Goal: Find specific page/section: Find specific page/section

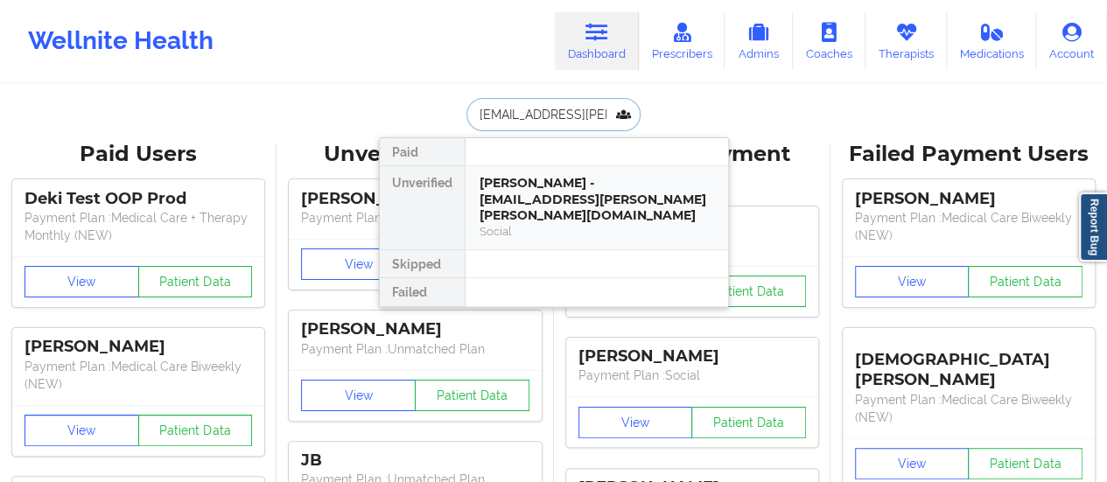
click at [539, 175] on div "[PERSON_NAME] - [EMAIL_ADDRESS][PERSON_NAME][PERSON_NAME][DOMAIN_NAME]" at bounding box center [596, 199] width 234 height 49
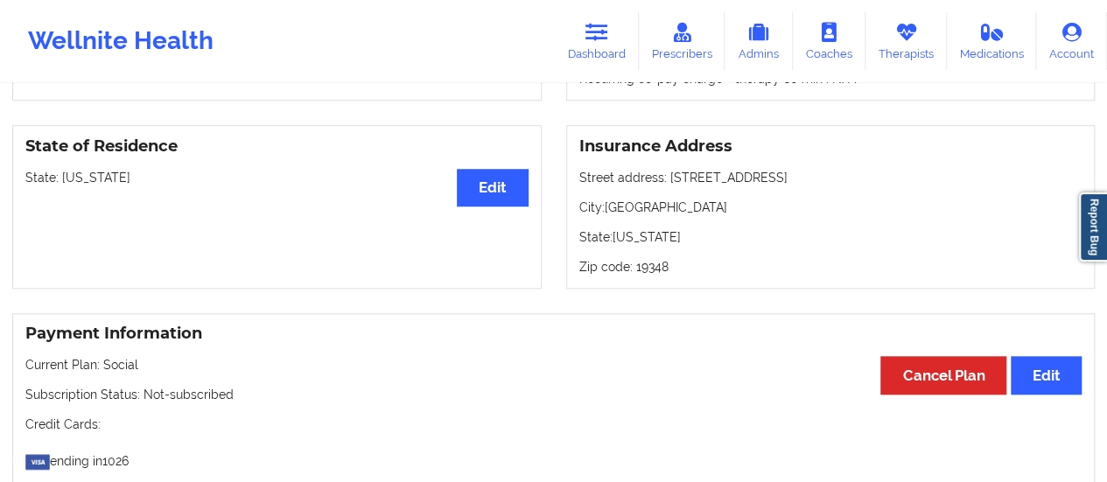
scroll to position [730, 0]
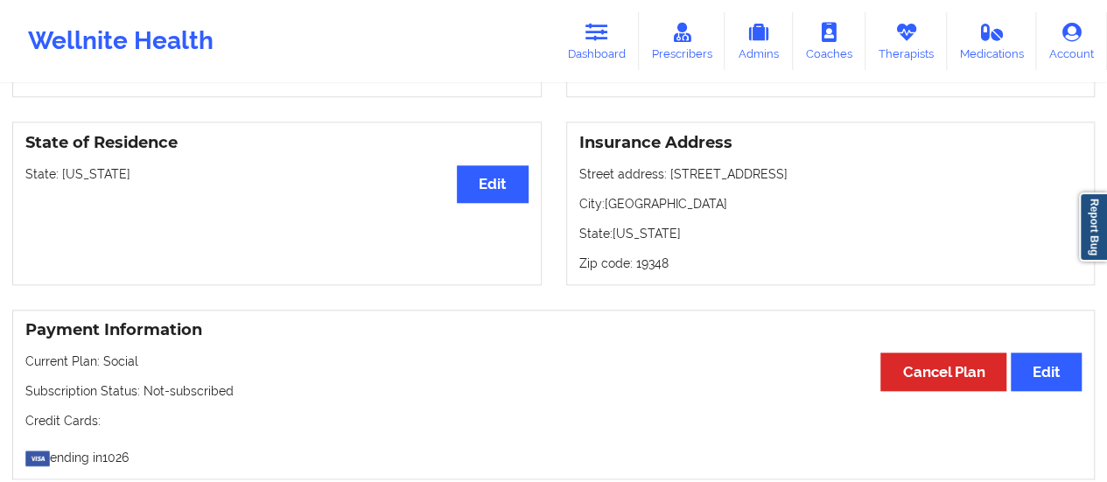
click at [333, 382] on p "Subscription Status: Not-subscribed" at bounding box center [553, 390] width 1056 height 17
click at [586, 31] on link "Dashboard" at bounding box center [597, 41] width 84 height 58
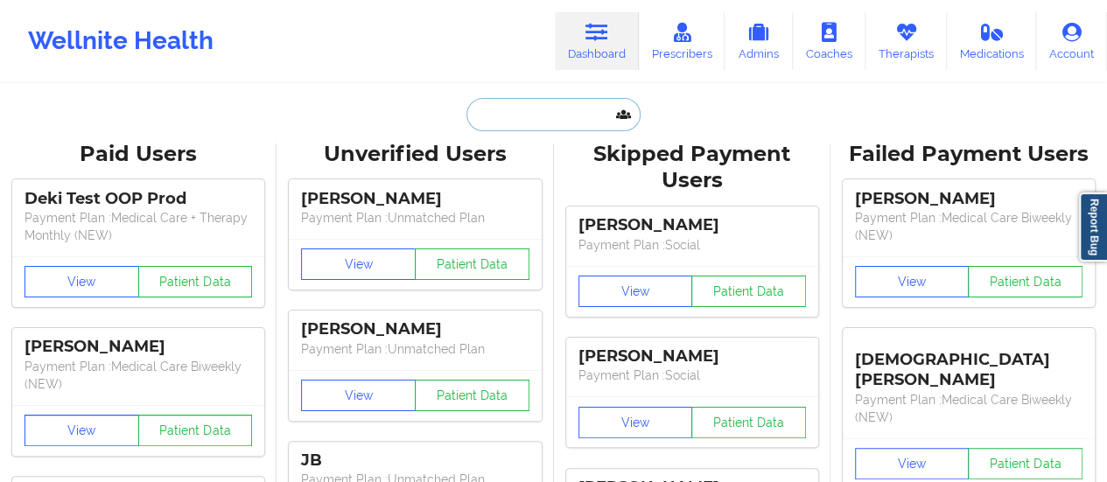
click at [563, 129] on input "text" at bounding box center [552, 114] width 173 height 33
paste input "[EMAIL_ADDRESS][DOMAIN_NAME]"
type input "[EMAIL_ADDRESS][DOMAIN_NAME]"
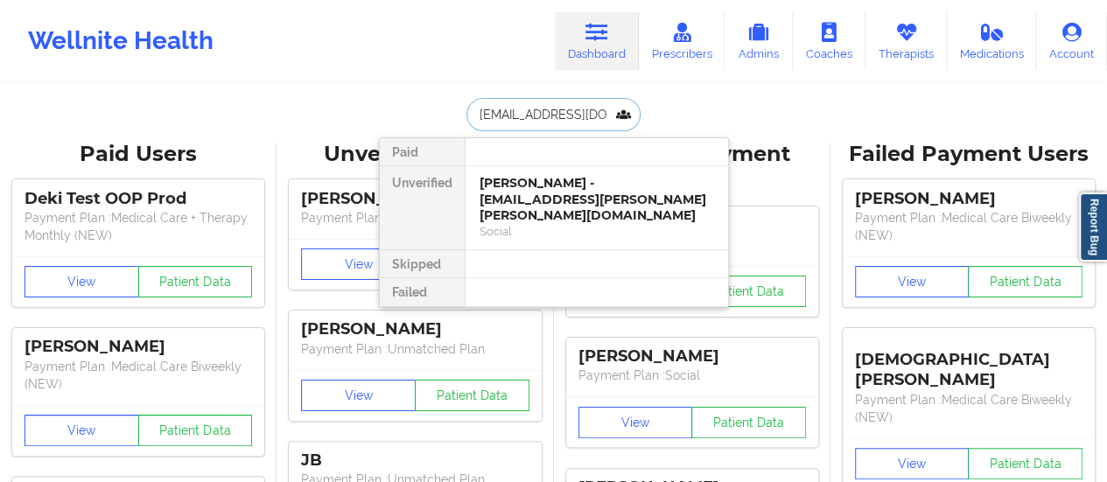
scroll to position [0, 16]
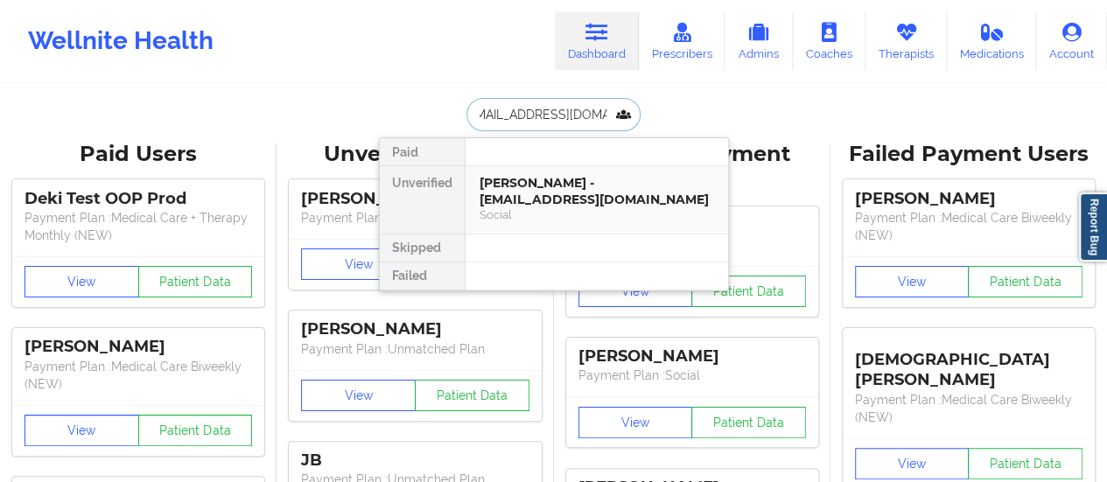
click at [542, 191] on div "[PERSON_NAME] - [EMAIL_ADDRESS][DOMAIN_NAME]" at bounding box center [596, 191] width 234 height 32
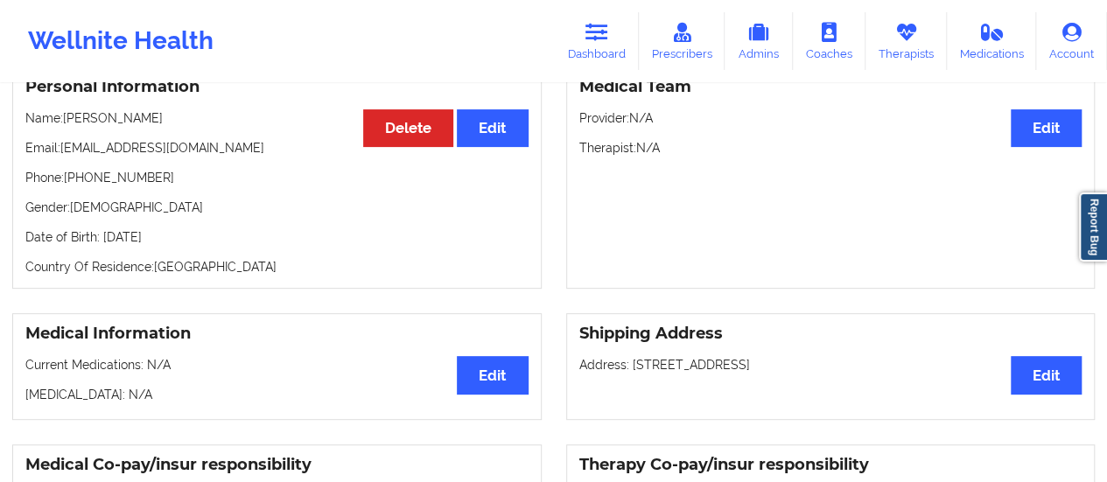
scroll to position [146, 0]
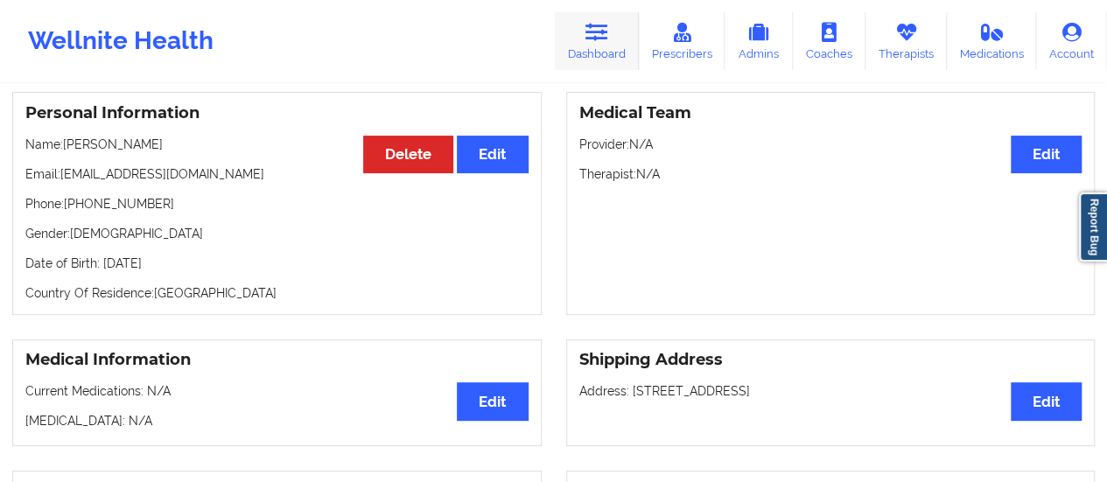
click at [601, 34] on icon at bounding box center [596, 32] width 23 height 19
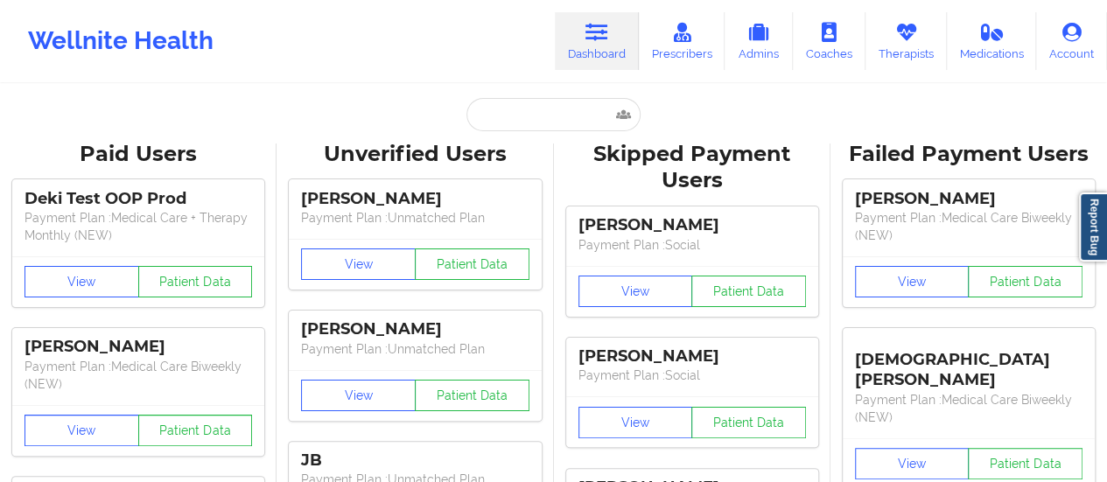
drag, startPoint x: 586, startPoint y: 130, endPoint x: 574, endPoint y: 120, distance: 16.1
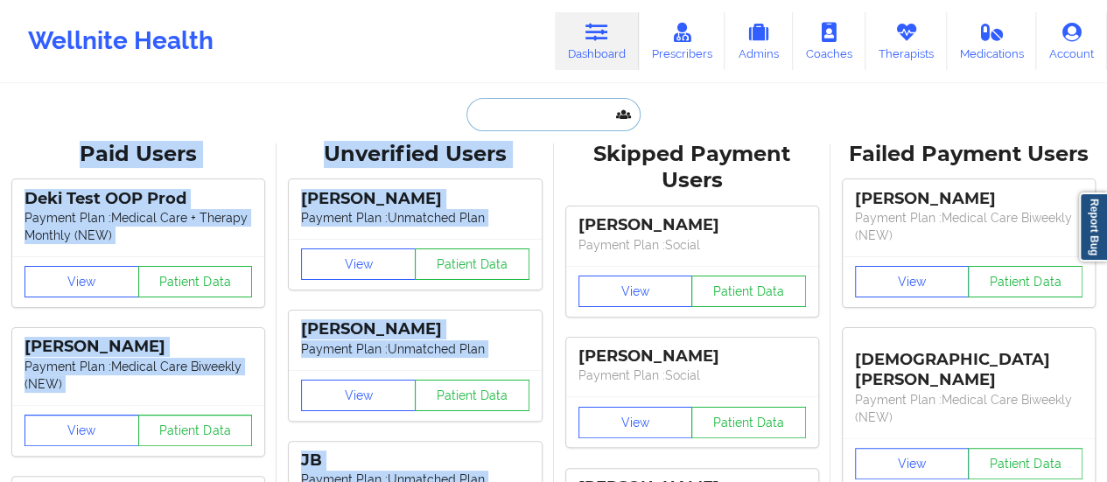
click at [574, 120] on input "text" at bounding box center [552, 114] width 173 height 33
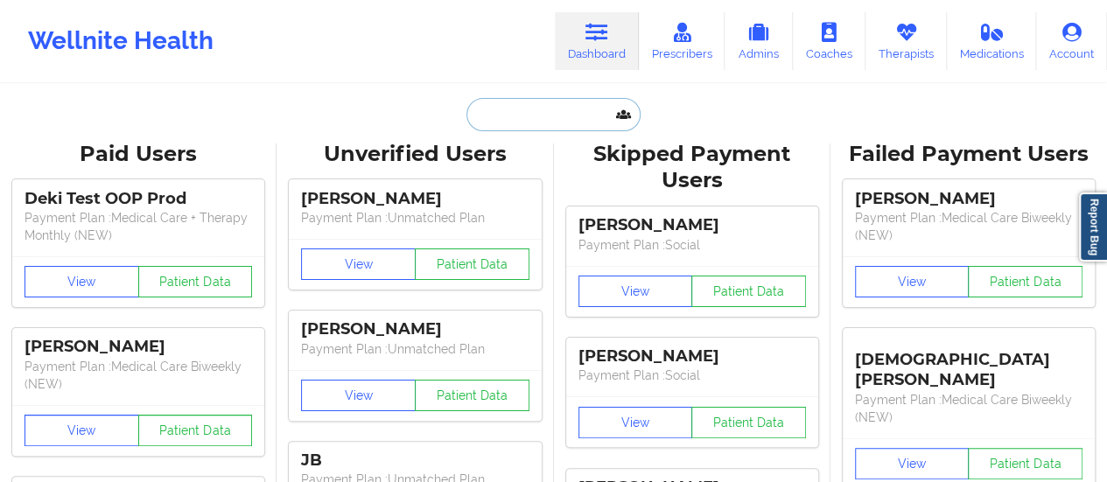
paste input "[EMAIL_ADDRESS][DOMAIN_NAME]"
type input "[EMAIL_ADDRESS][DOMAIN_NAME]"
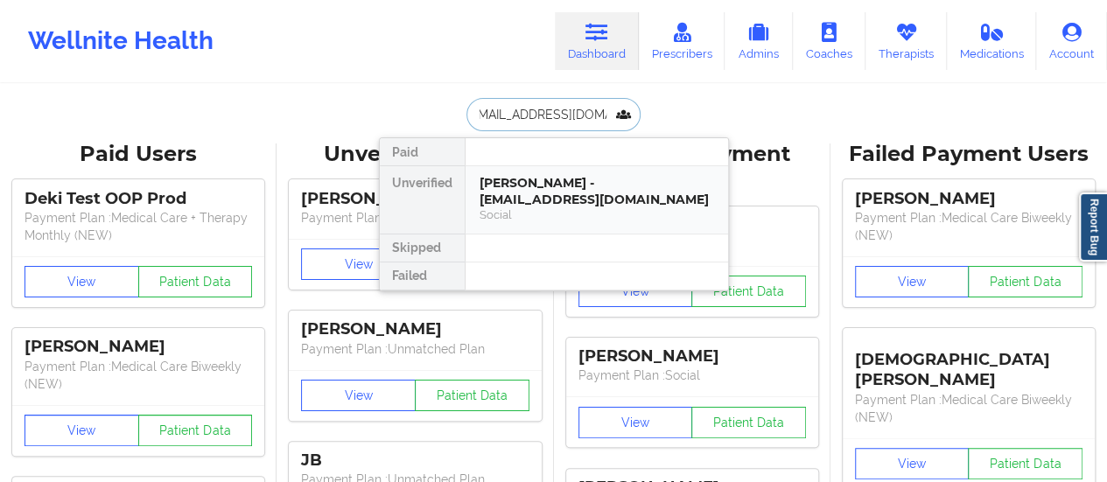
click at [537, 179] on div "[PERSON_NAME] - [EMAIL_ADDRESS][DOMAIN_NAME]" at bounding box center [596, 191] width 234 height 32
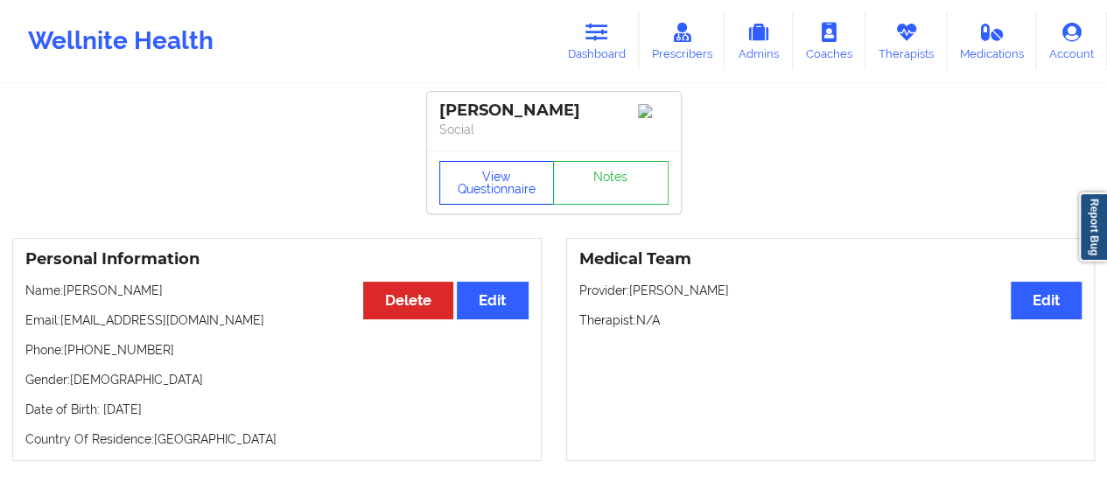
click at [486, 188] on button "View Questionnaire" at bounding box center [496, 183] width 115 height 44
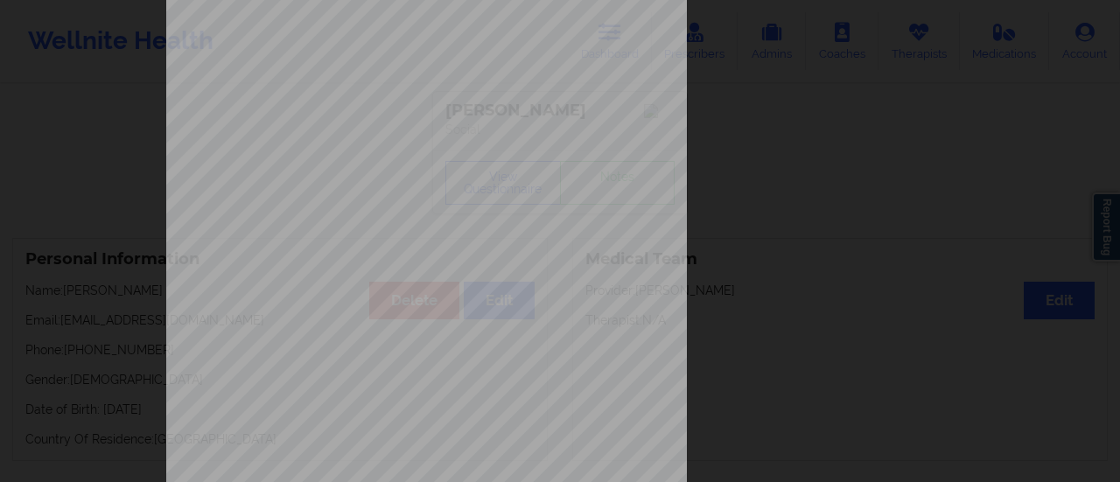
scroll to position [352, 0]
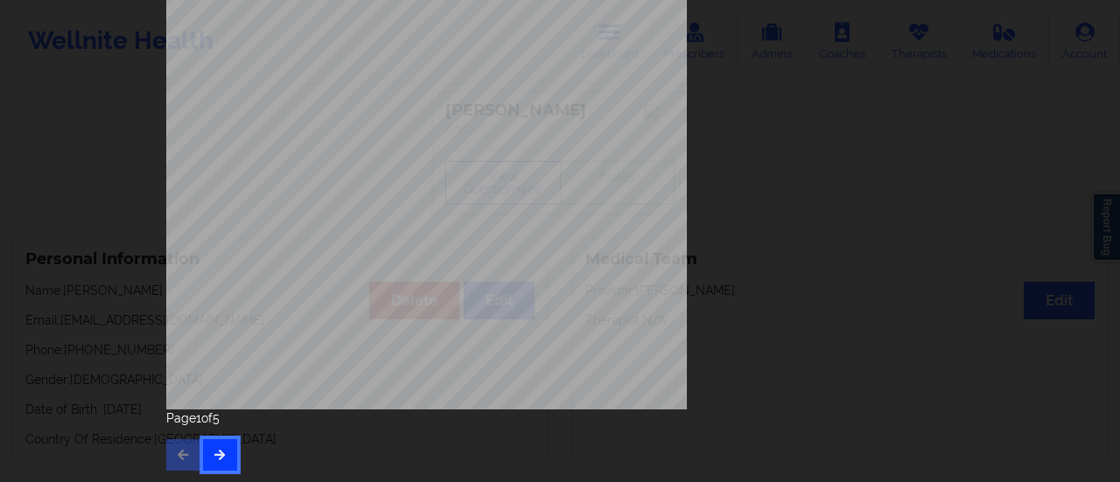
click at [220, 460] on button "button" at bounding box center [220, 454] width 34 height 31
click at [215, 465] on button "button" at bounding box center [220, 454] width 34 height 31
click at [213, 464] on button "button" at bounding box center [220, 454] width 34 height 31
